Goal: Connect with others: Connect with others

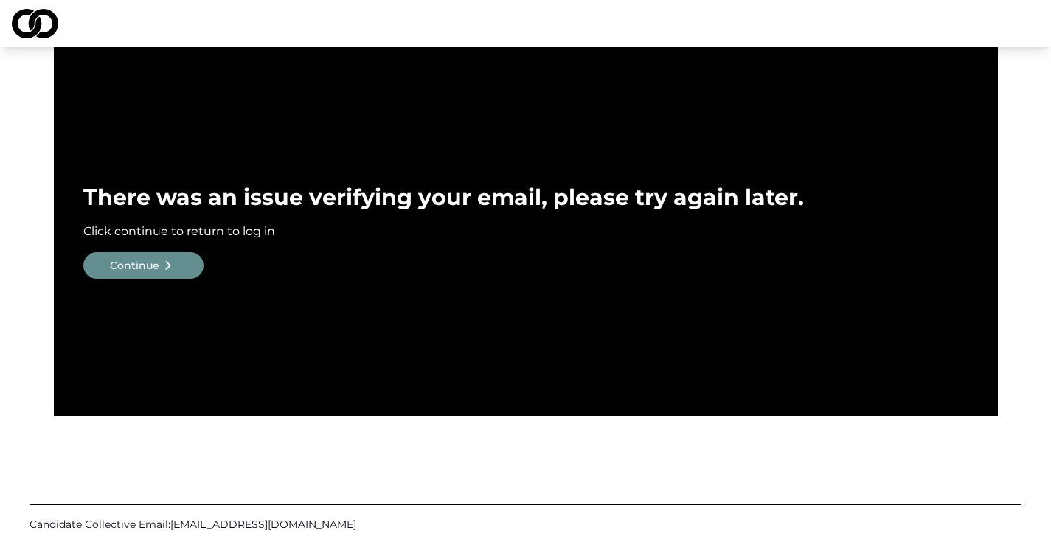
click at [146, 262] on div "Continue" at bounding box center [134, 265] width 49 height 15
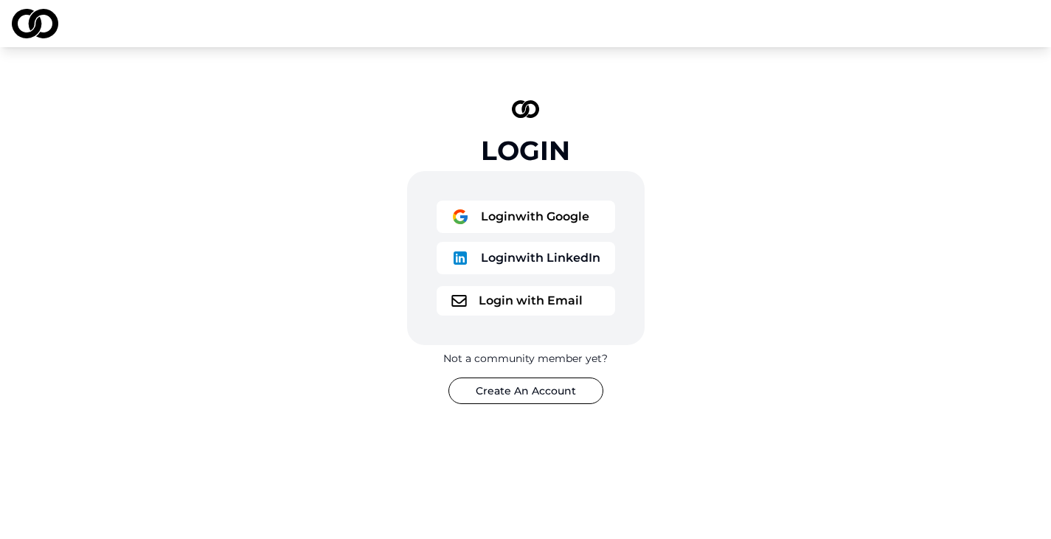
click at [554, 301] on button "Login with Email" at bounding box center [525, 300] width 178 height 29
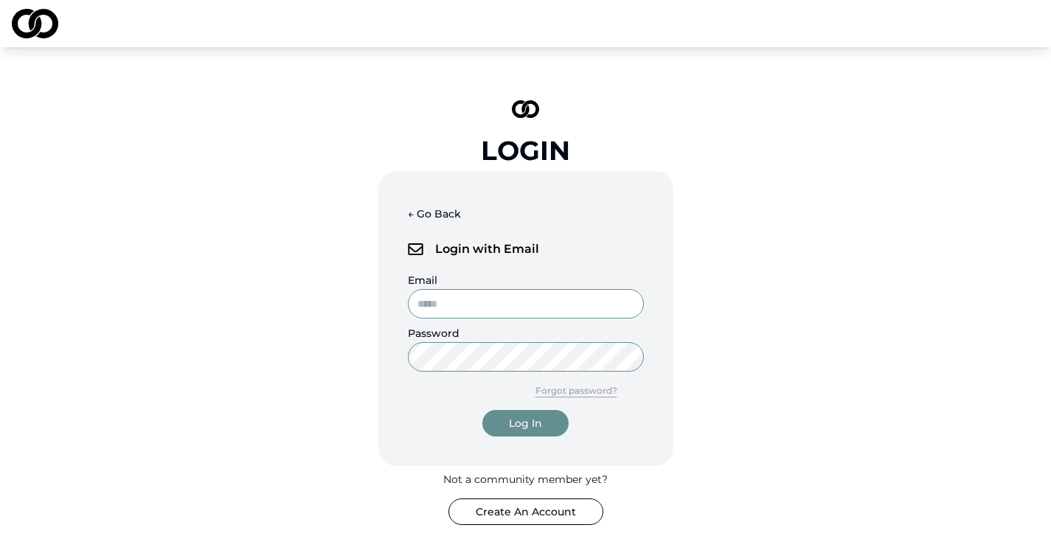
click at [554, 301] on input "Email" at bounding box center [526, 303] width 236 height 29
type input "**********"
click at [482, 410] on button "Log In" at bounding box center [525, 423] width 86 height 27
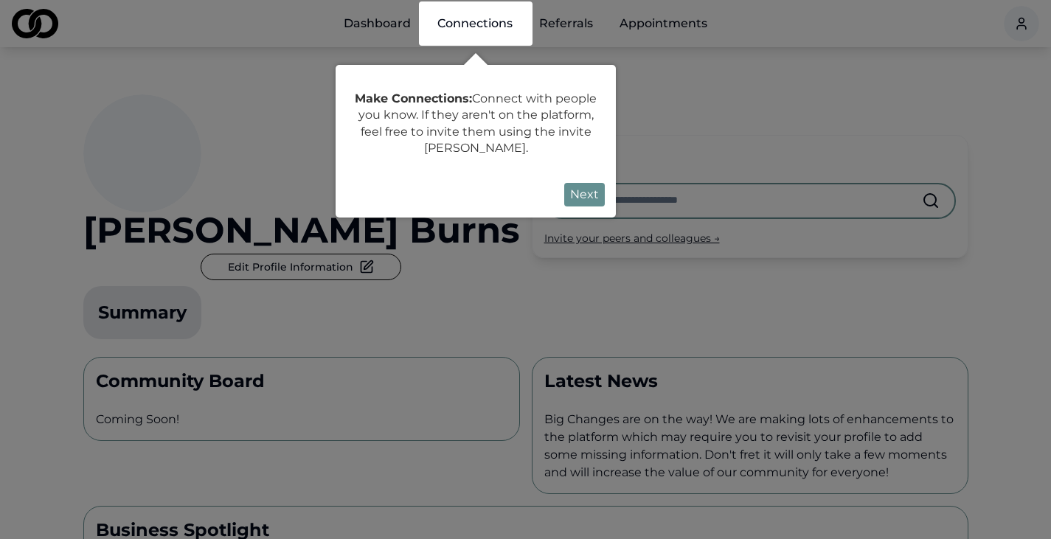
click at [591, 188] on button "Next" at bounding box center [584, 195] width 41 height 24
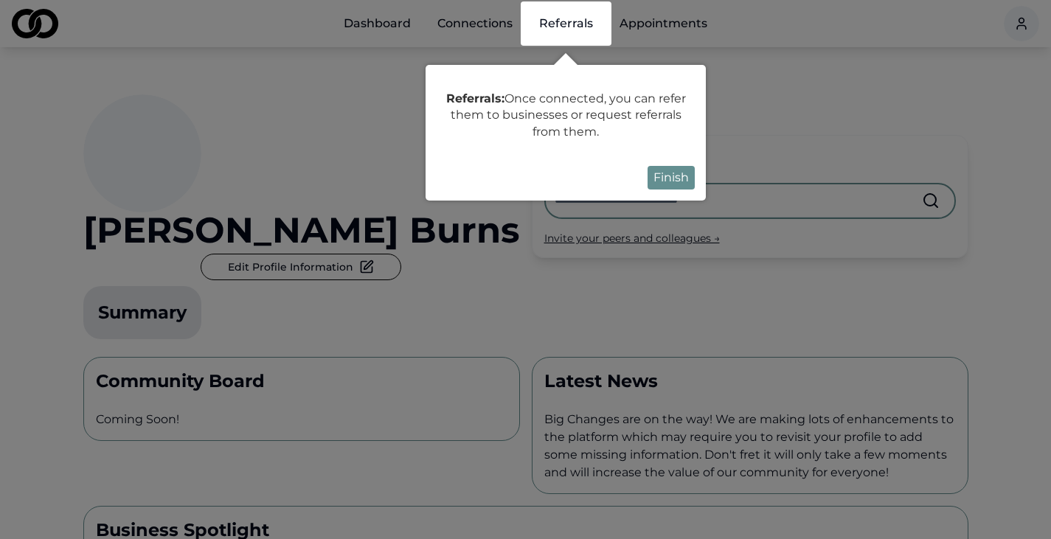
click at [680, 175] on button "Finish" at bounding box center [670, 178] width 47 height 24
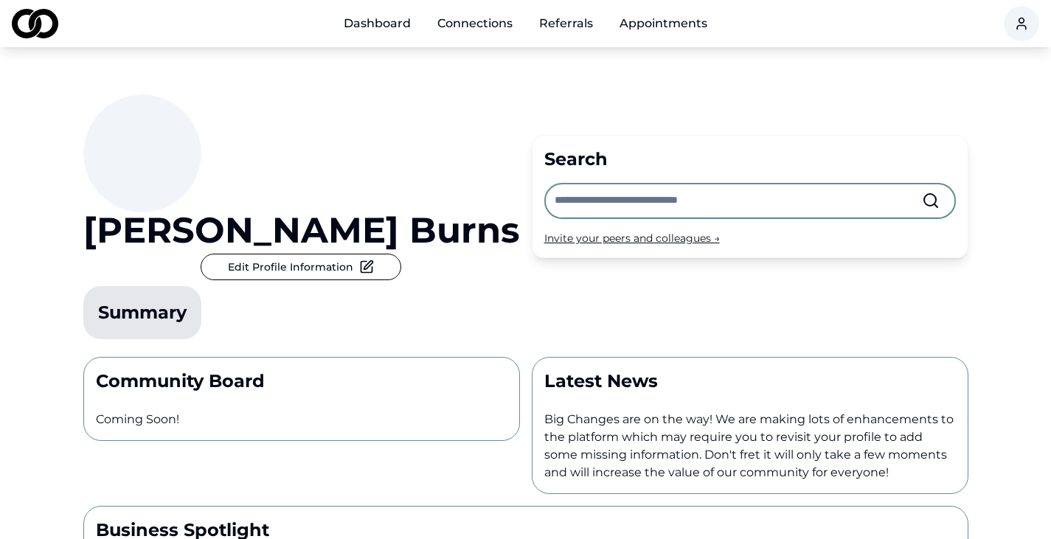
click at [376, 24] on link "Dashboard" at bounding box center [377, 23] width 91 height 29
click at [666, 15] on link "Appointments" at bounding box center [662, 23] width 111 height 29
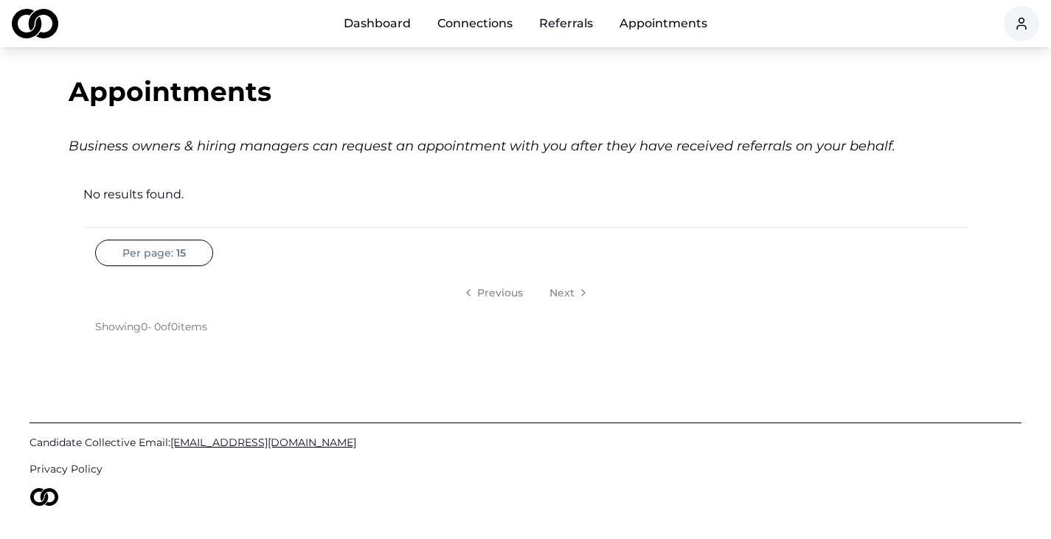
click at [567, 19] on link "Referrals" at bounding box center [565, 23] width 77 height 29
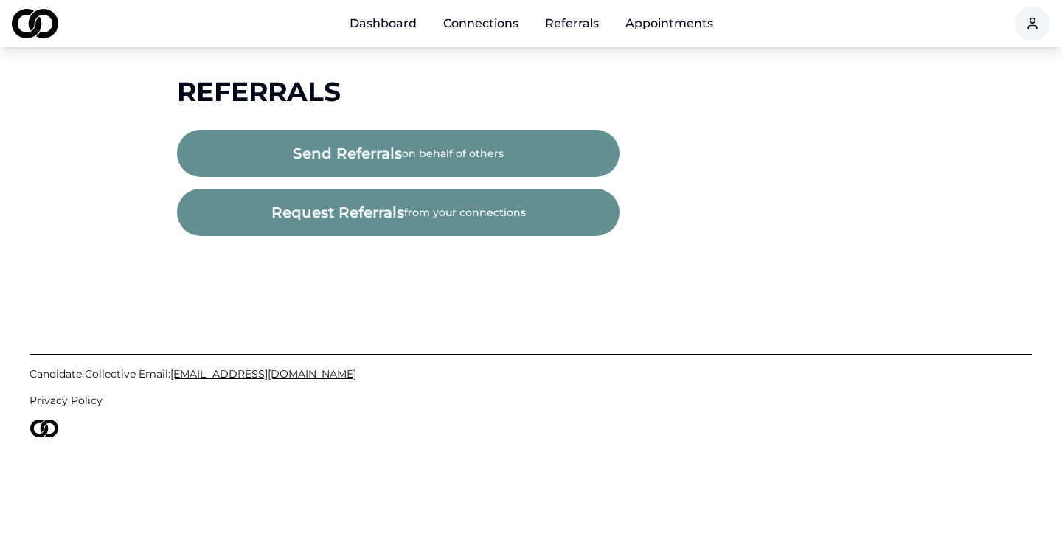
click at [486, 14] on link "Connections" at bounding box center [480, 23] width 99 height 29
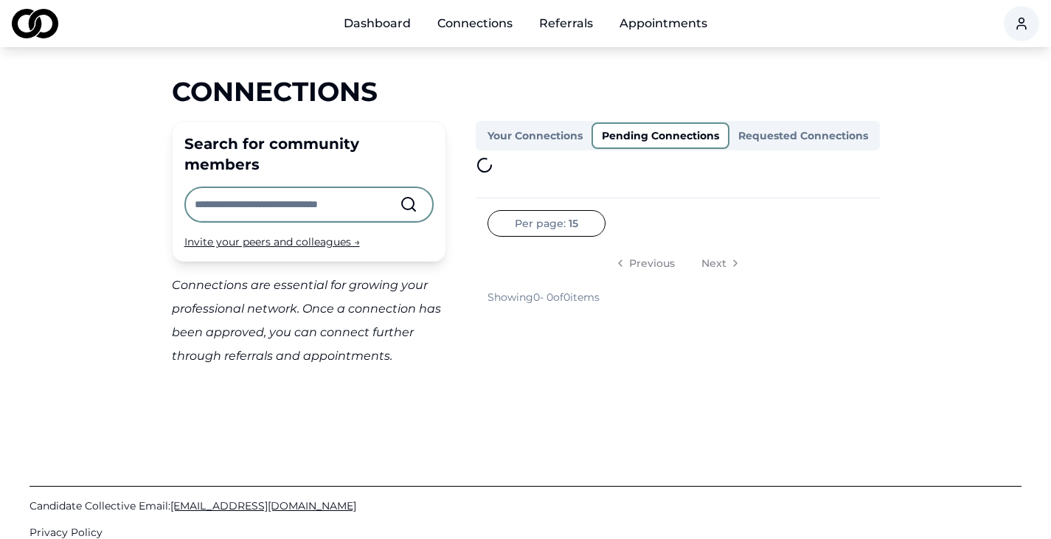
click at [665, 130] on button "Pending Connections" at bounding box center [660, 135] width 138 height 27
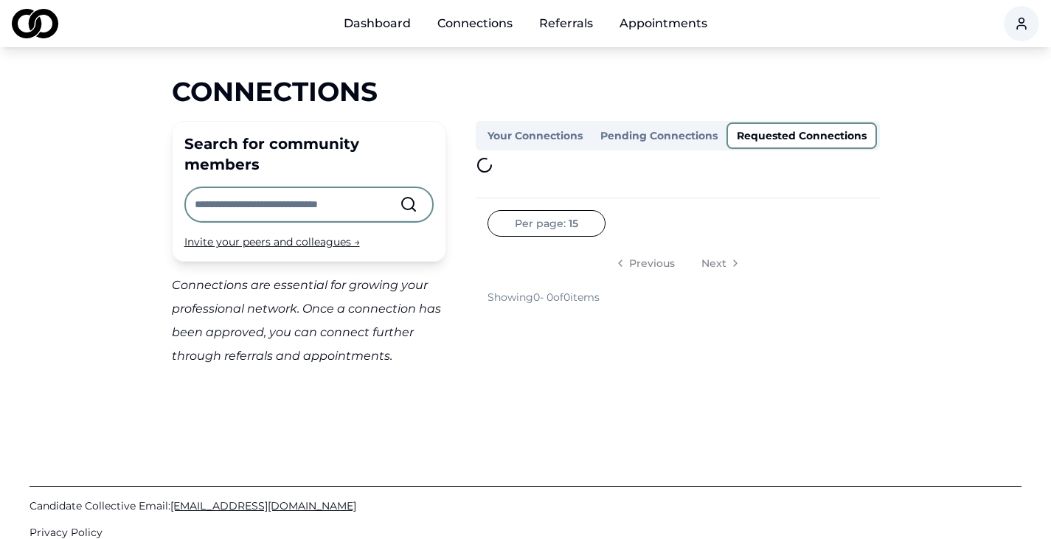
click at [800, 130] on button "Requested Connections" at bounding box center [801, 135] width 150 height 27
